Goal: Task Accomplishment & Management: Use online tool/utility

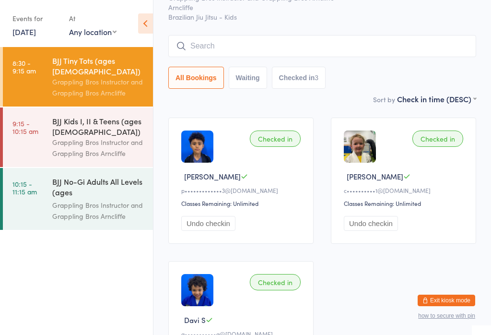
click at [308, 42] on input "search" at bounding box center [322, 46] width 308 height 22
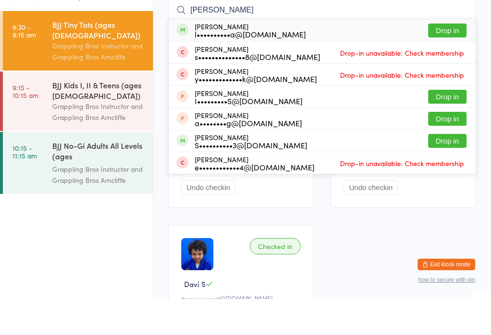
type input "[PERSON_NAME]"
click at [464, 59] on button "Drop in" at bounding box center [447, 66] width 38 height 14
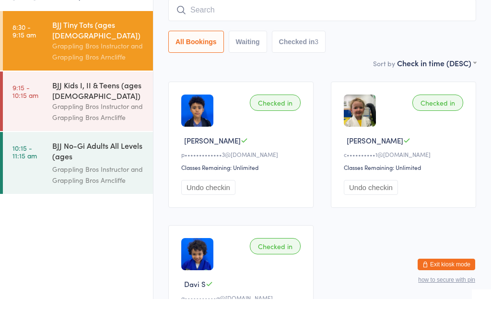
scroll to position [87, 0]
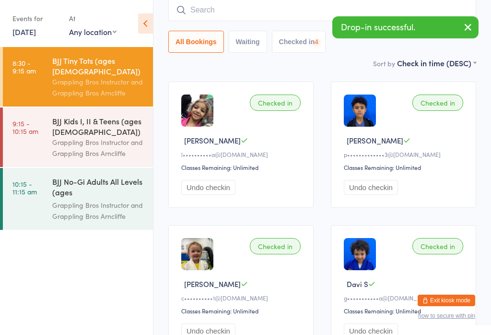
click at [35, 137] on link "9:15 - 10:15 am BJJ Kids I, II & Teens (ages [DEMOGRAPHIC_DATA]) Grappling Bros…" at bounding box center [78, 136] width 150 height 59
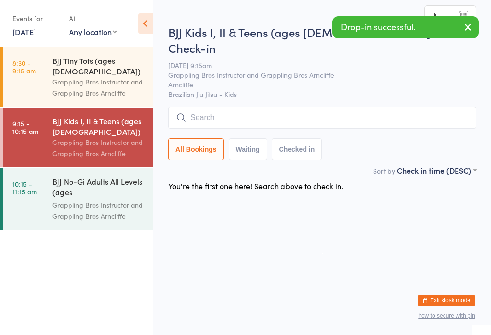
click at [305, 106] on input "search" at bounding box center [322, 117] width 308 height 22
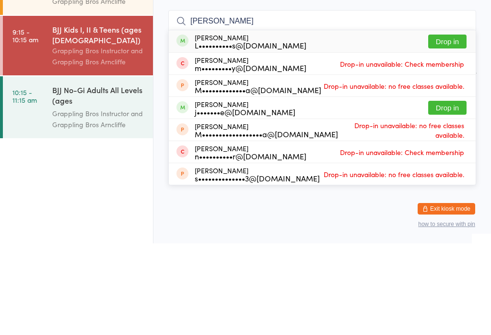
type input "[PERSON_NAME]"
click at [462, 126] on button "Drop in" at bounding box center [447, 133] width 38 height 14
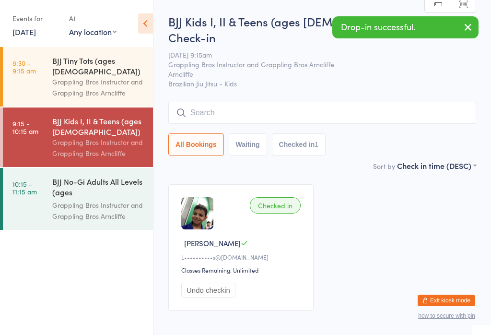
click at [322, 103] on input "search" at bounding box center [322, 113] width 308 height 22
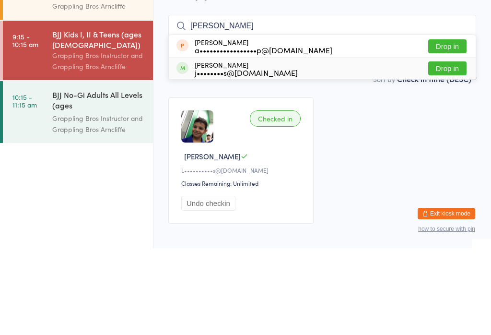
type input "[PERSON_NAME]"
click at [290, 144] on div "[PERSON_NAME] j••••••••s@[DOMAIN_NAME] Drop in" at bounding box center [322, 155] width 307 height 22
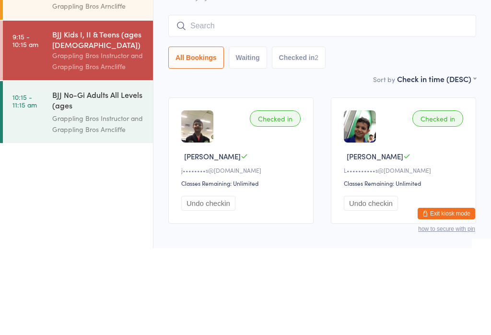
scroll to position [32, 0]
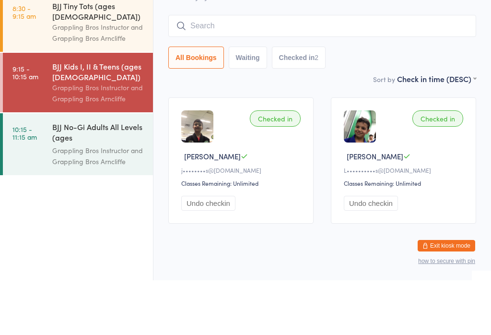
click at [116, 76] on div "Grappling Bros Instructor and Grappling Bros Arncliffe" at bounding box center [98, 87] width 93 height 22
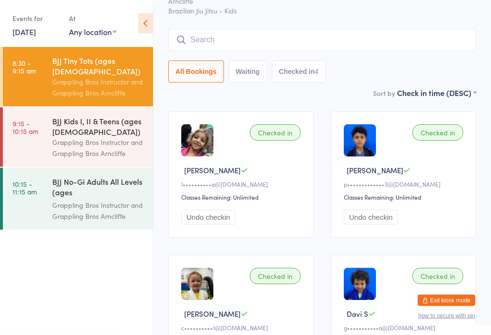
scroll to position [53, 0]
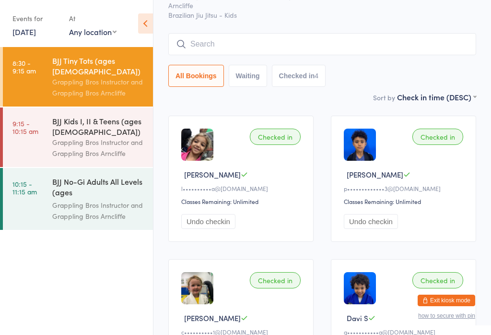
click at [324, 42] on input "search" at bounding box center [322, 44] width 308 height 22
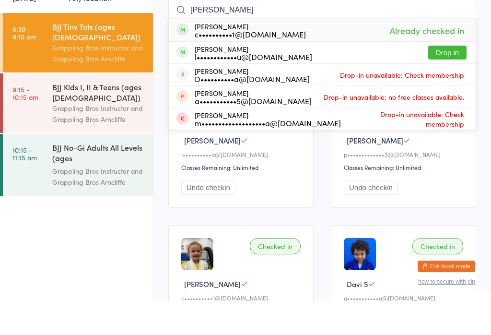
type input "[PERSON_NAME]"
click at [449, 80] on button "Drop in" at bounding box center [447, 87] width 38 height 14
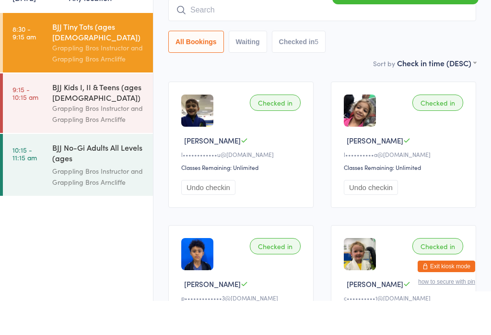
click at [104, 116] on div "BJJ Kids I, II & Teens (ages [DEMOGRAPHIC_DATA])" at bounding box center [98, 126] width 93 height 21
